Goal: Task Accomplishment & Management: Use online tool/utility

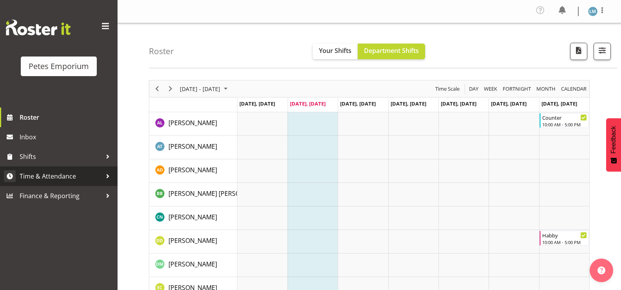
click at [83, 175] on span "Time & Attendance" at bounding box center [61, 176] width 82 height 12
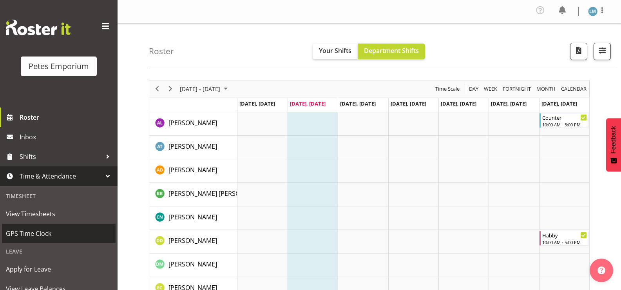
click at [57, 233] on span "GPS Time Clock" at bounding box center [59, 233] width 106 height 12
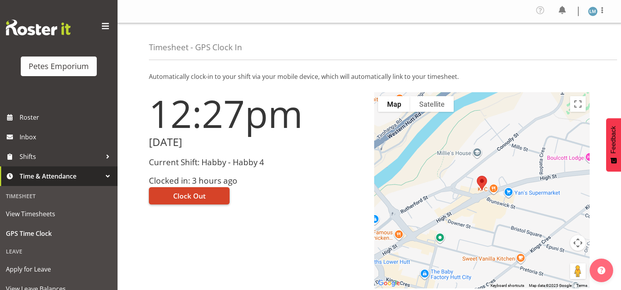
click at [208, 194] on button "Clock Out" at bounding box center [189, 195] width 81 height 17
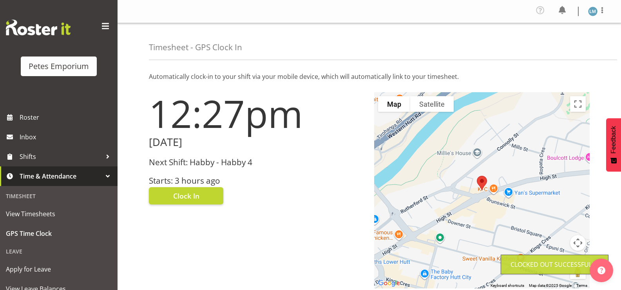
click at [592, 11] on img at bounding box center [592, 11] width 9 height 9
click at [560, 44] on link "Log Out" at bounding box center [569, 43] width 75 height 14
